Goal: Download file/media

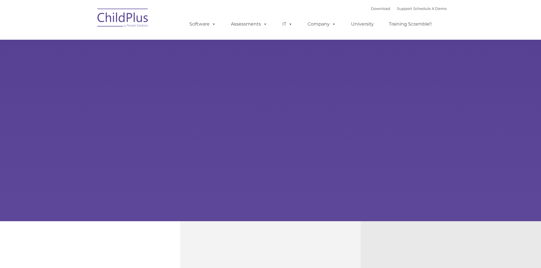
type input ""
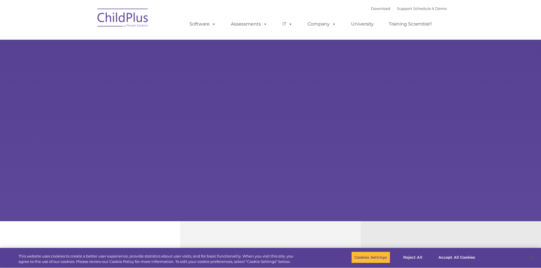
select select "MEDIUM"
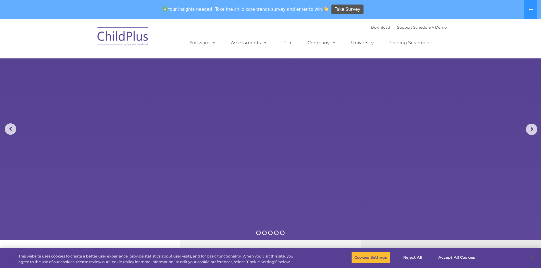
click at [272, 129] on rs-slides "Learn More Request a Demo The Future of ChildPlus is Here! Boost your productiv…" at bounding box center [270, 129] width 541 height 221
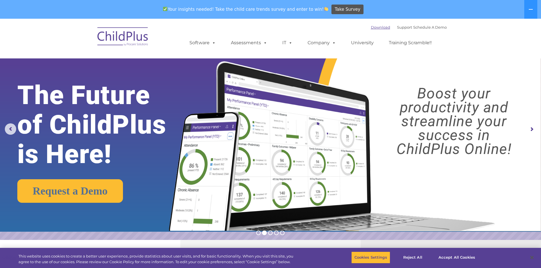
click at [372, 28] on link "Download" at bounding box center [380, 27] width 19 height 5
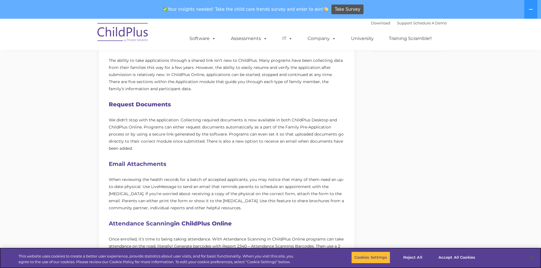
scroll to position [247, 0]
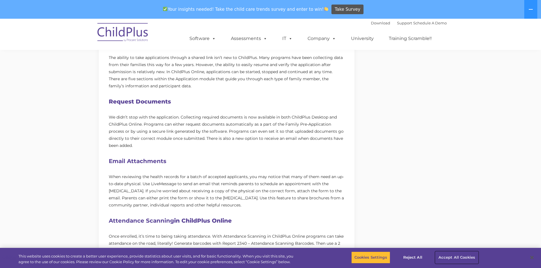
click at [459, 257] on button "Accept All Cookies" at bounding box center [456, 258] width 43 height 12
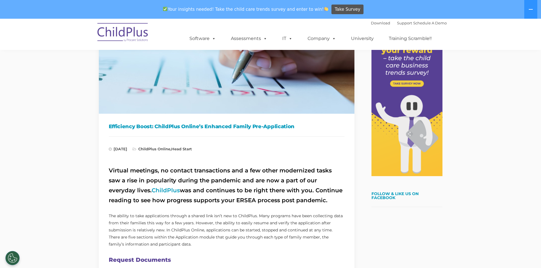
scroll to position [0, 0]
